Goal: Task Accomplishment & Management: Manage account settings

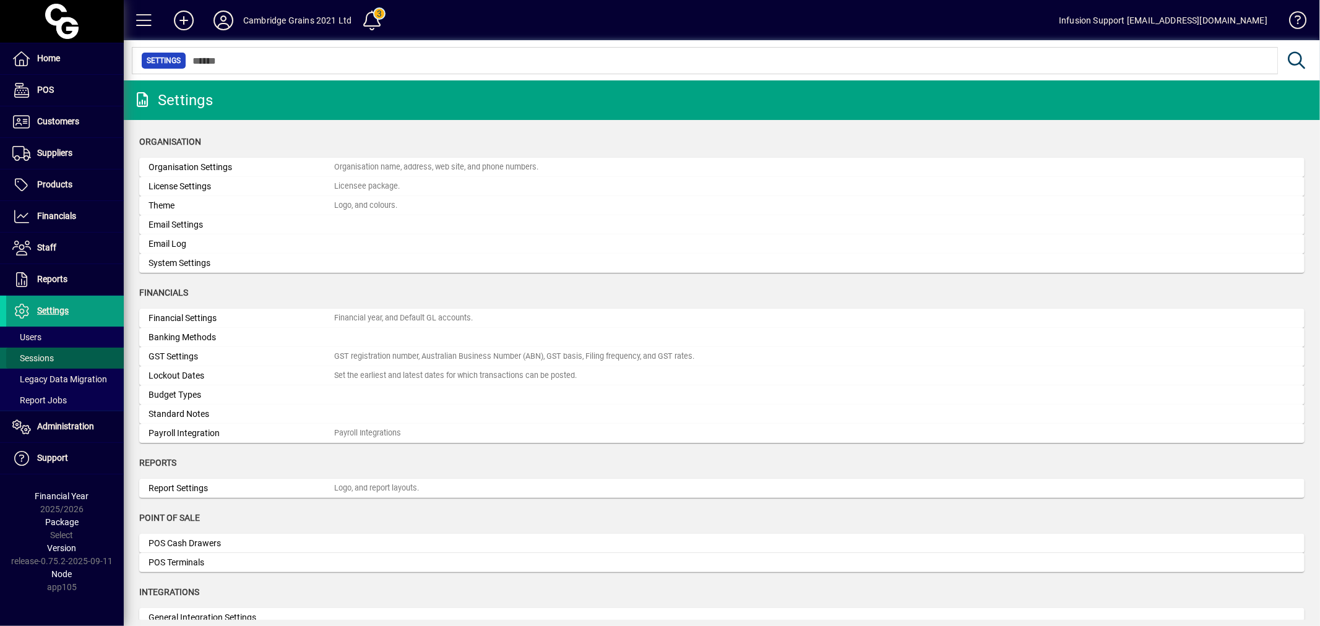
click at [48, 353] on span "Sessions" at bounding box center [32, 358] width 41 height 10
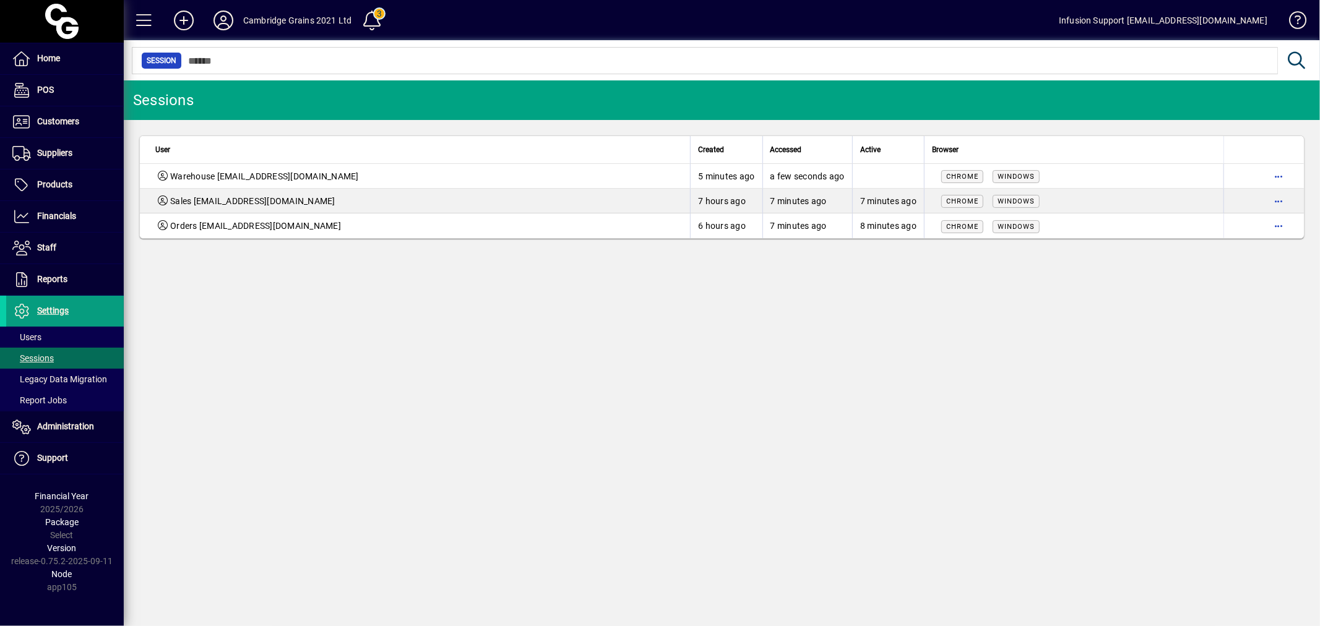
drag, startPoint x: 386, startPoint y: 338, endPoint x: 466, endPoint y: 336, distance: 80.4
click at [388, 338] on div "Sessions User Created Accessed Active Browser Warehouse warehouse@cambridgegrai…" at bounding box center [722, 353] width 1196 height 546
click at [1279, 197] on span "button" at bounding box center [1278, 201] width 30 height 30
click at [1250, 228] on span "Logout" at bounding box center [1226, 227] width 104 height 15
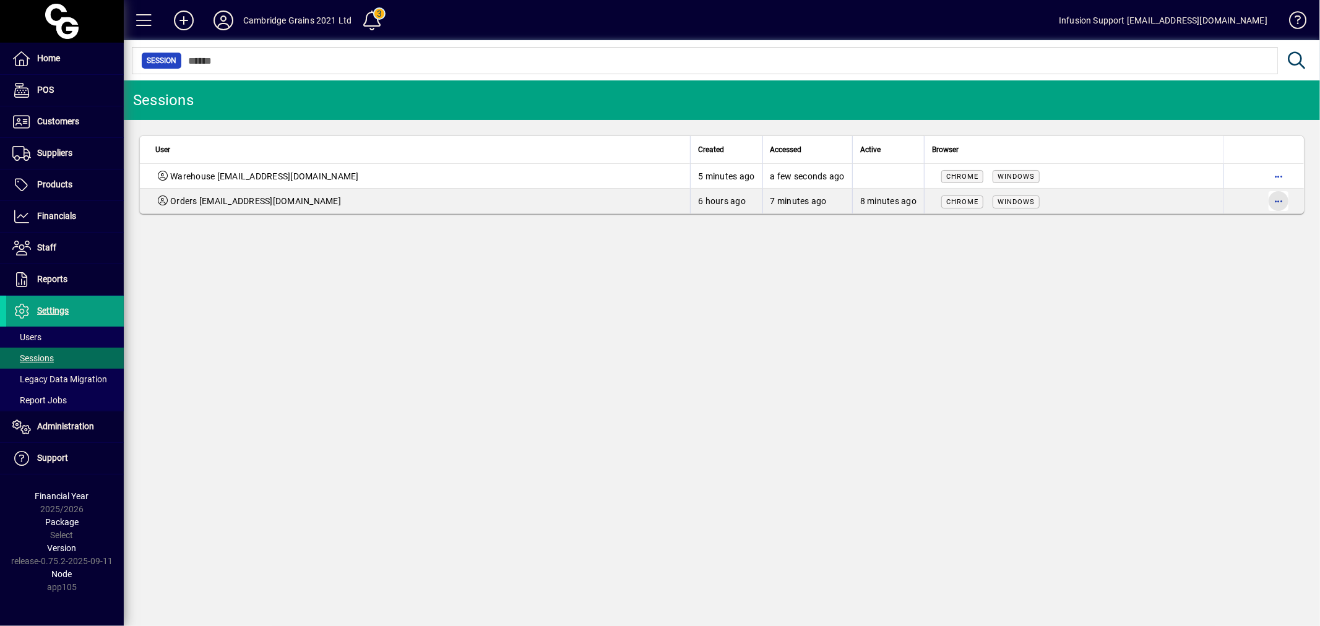
click at [1279, 201] on span "button" at bounding box center [1278, 201] width 30 height 30
click at [1236, 225] on span "Logout" at bounding box center [1226, 227] width 104 height 15
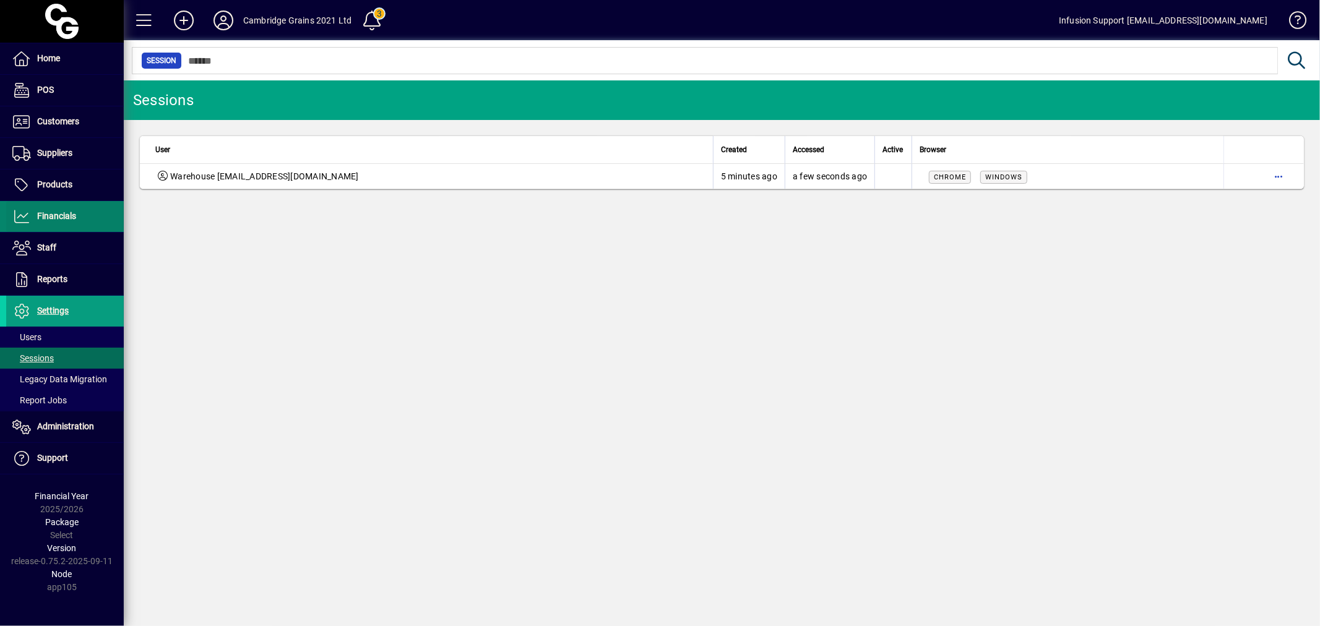
drag, startPoint x: 830, startPoint y: 262, endPoint x: 51, endPoint y: 226, distance: 779.7
click at [312, 260] on div "Sessions User Created Accessed Active Browser Warehouse warehouse@cambridgegrai…" at bounding box center [722, 353] width 1196 height 546
click at [1282, 171] on span "button" at bounding box center [1278, 176] width 30 height 30
click at [1222, 202] on span "Logout" at bounding box center [1226, 202] width 104 height 15
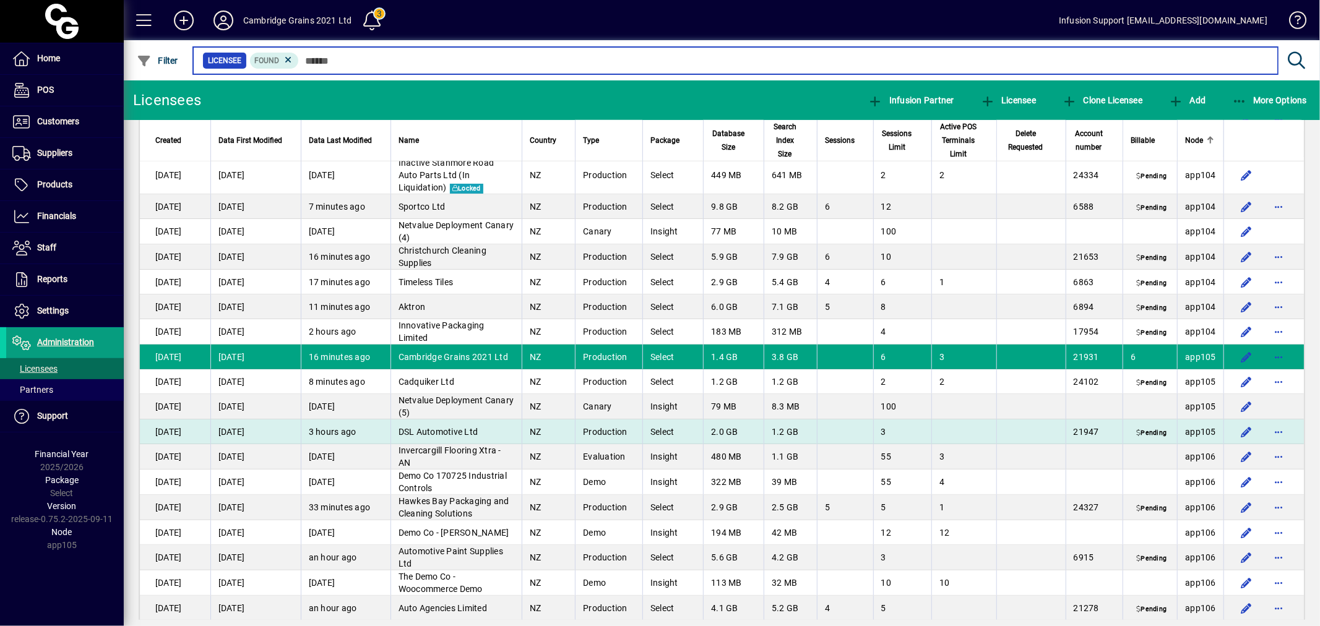
scroll to position [4879, 0]
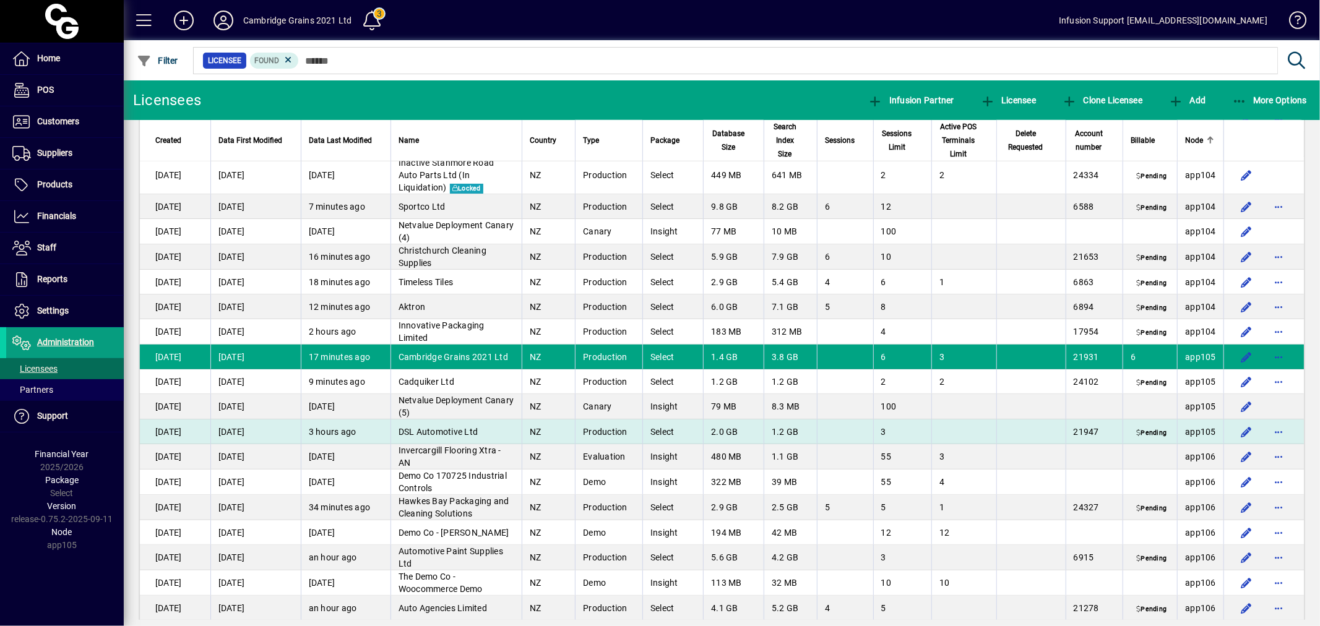
scroll to position [4879, 0]
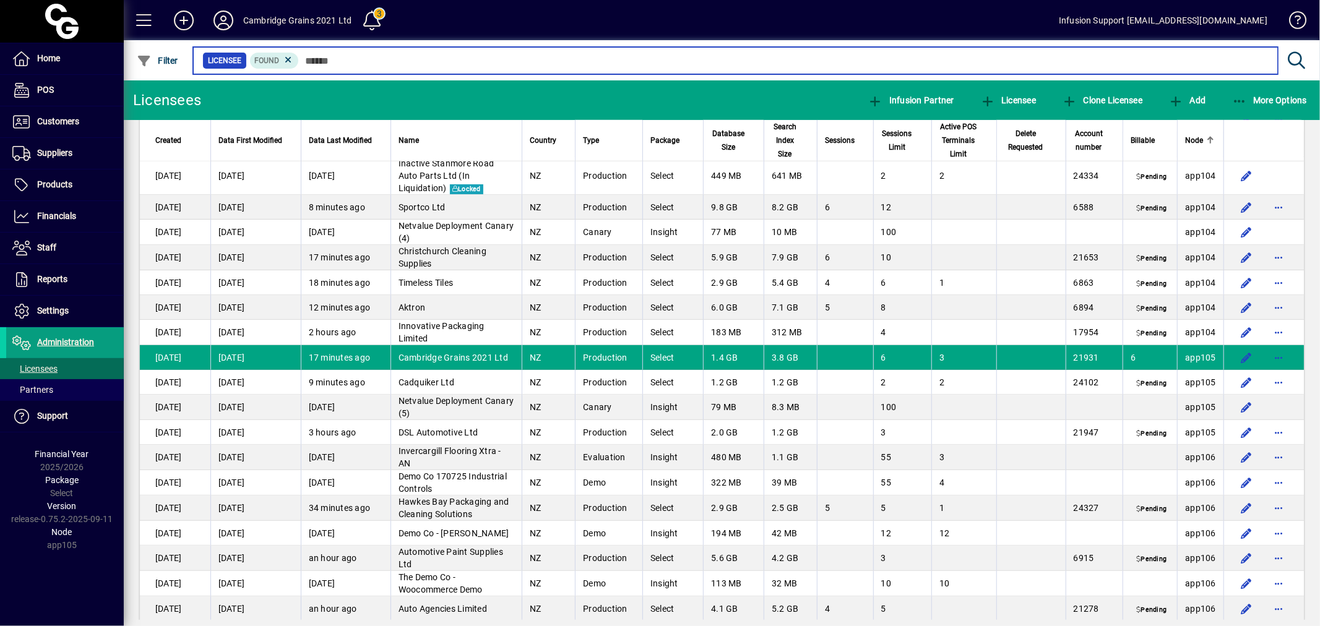
click at [326, 65] on input "text" at bounding box center [783, 60] width 969 height 17
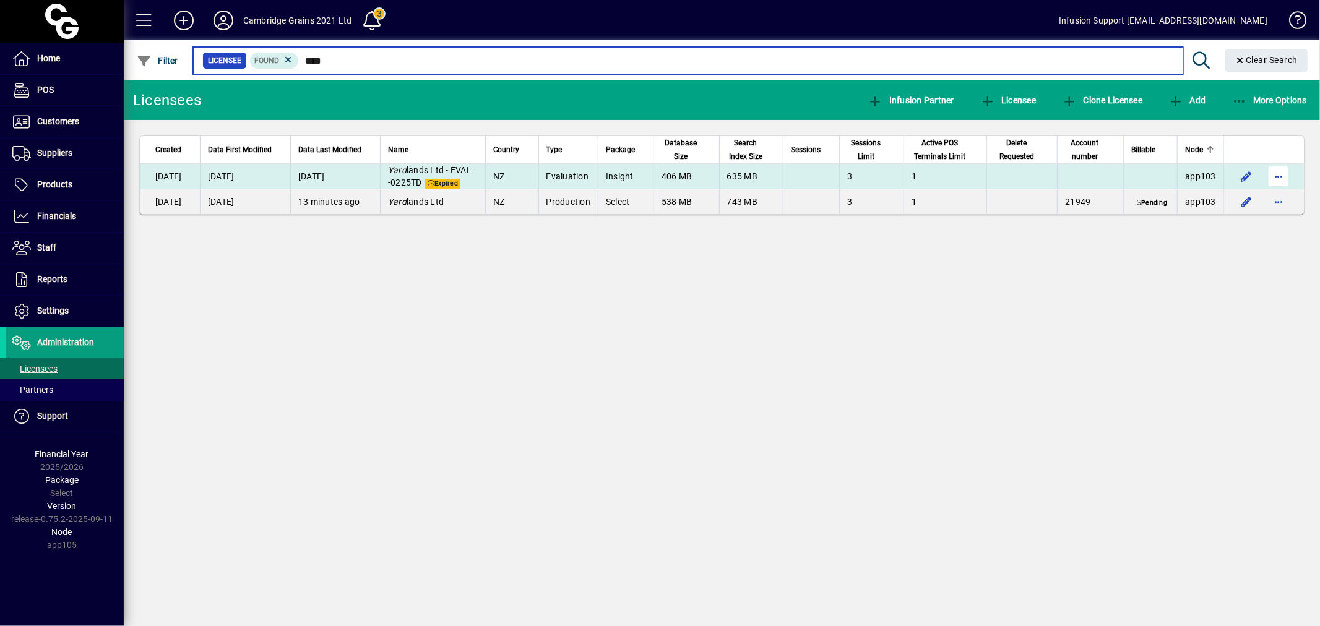
type input "****"
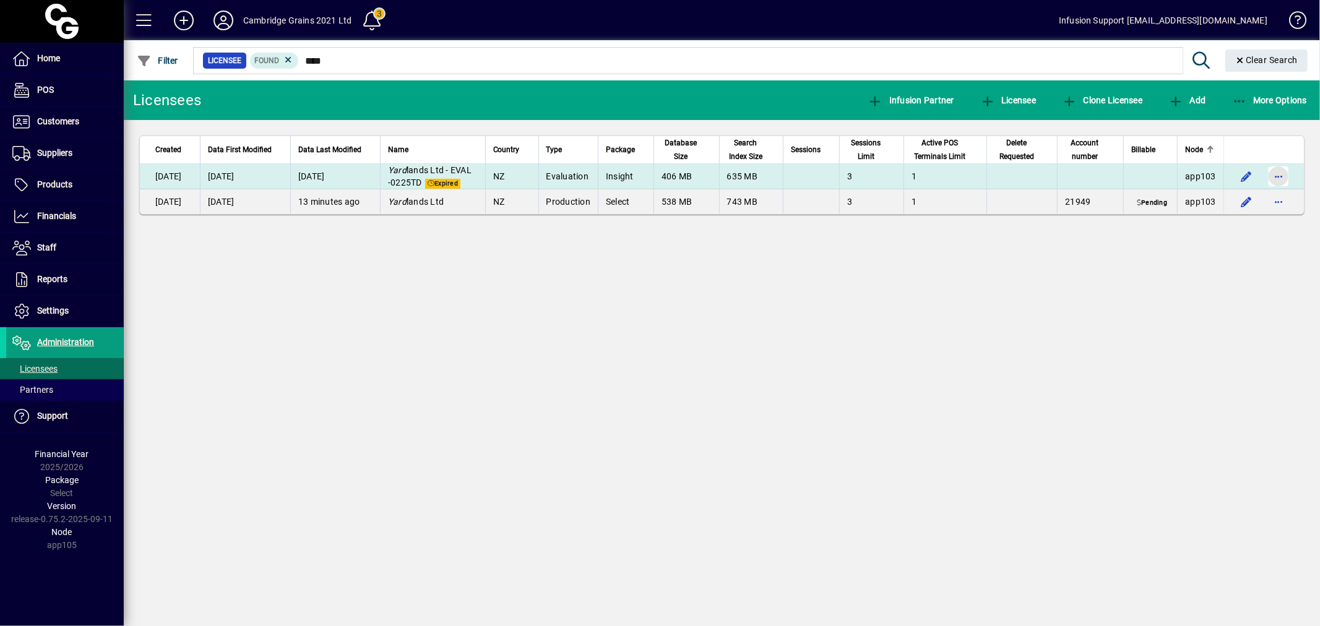
click at [1278, 177] on span "button" at bounding box center [1278, 176] width 30 height 30
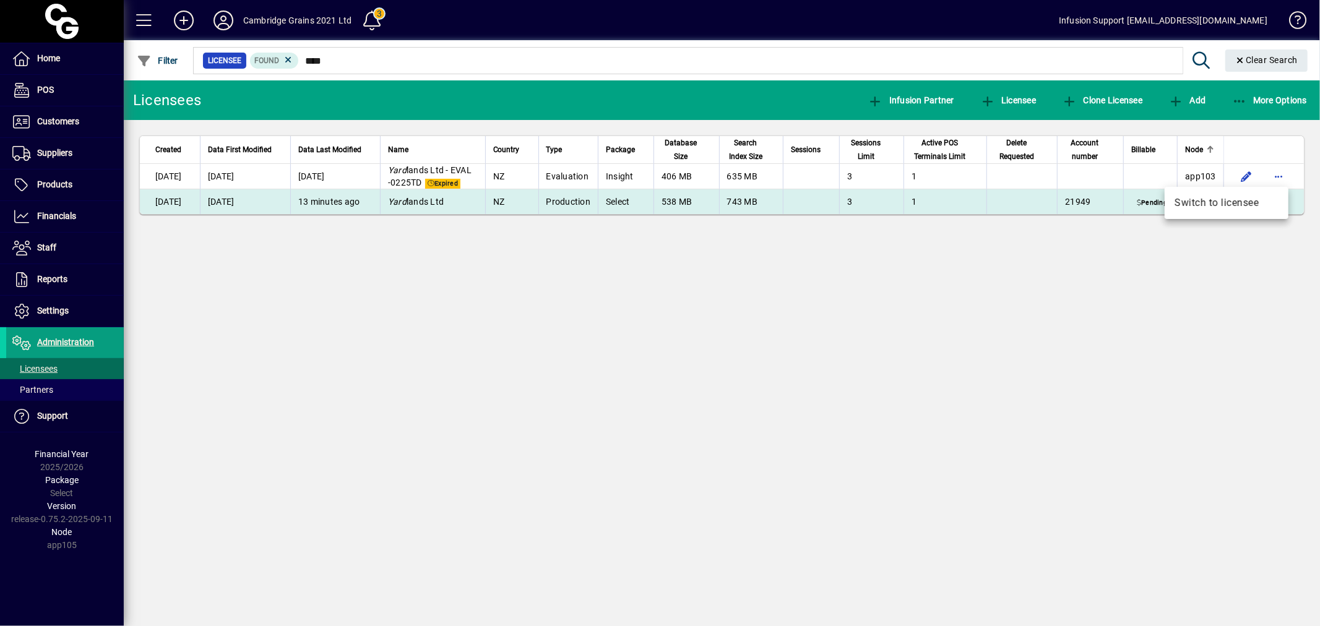
click at [1213, 197] on span "Switch to licensee" at bounding box center [1226, 202] width 104 height 15
